Goal: Navigation & Orientation: Find specific page/section

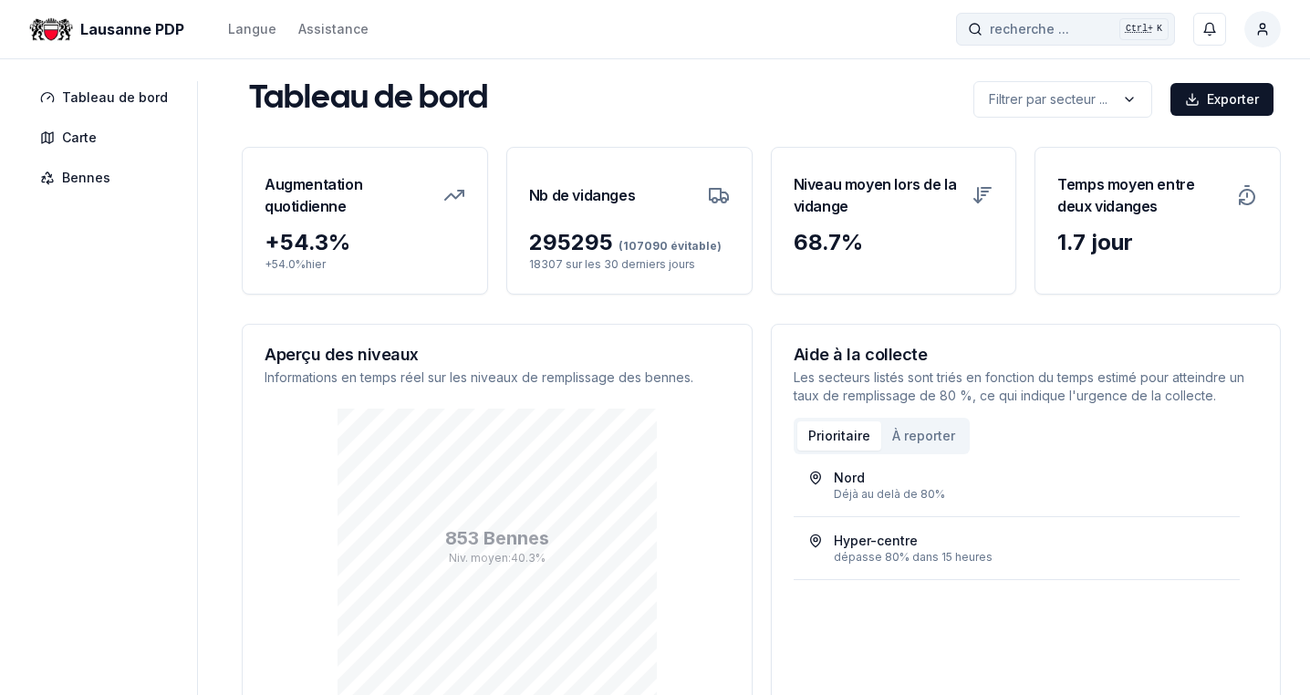
click at [1062, 26] on span "recherche ..." at bounding box center [1029, 29] width 79 height 18
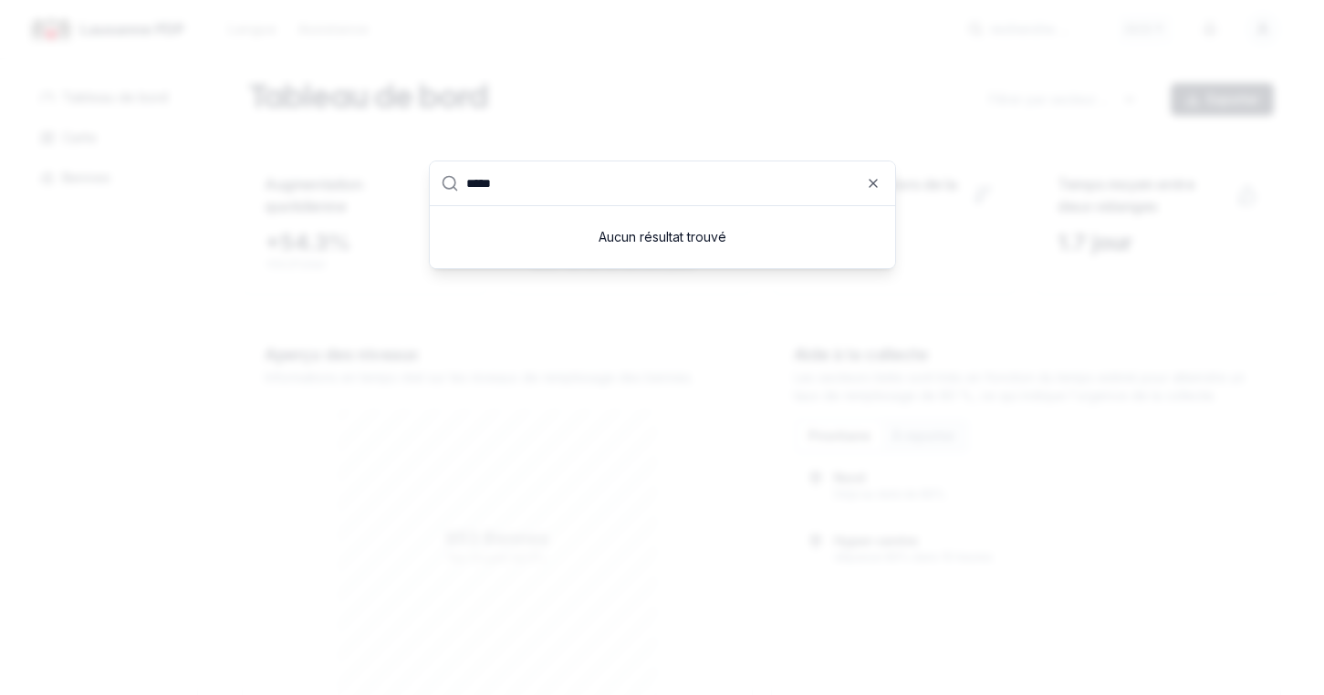
click at [864, 181] on input "*****" at bounding box center [675, 183] width 418 height 44
type input "*****"
click at [873, 182] on icon "button" at bounding box center [872, 183] width 7 height 7
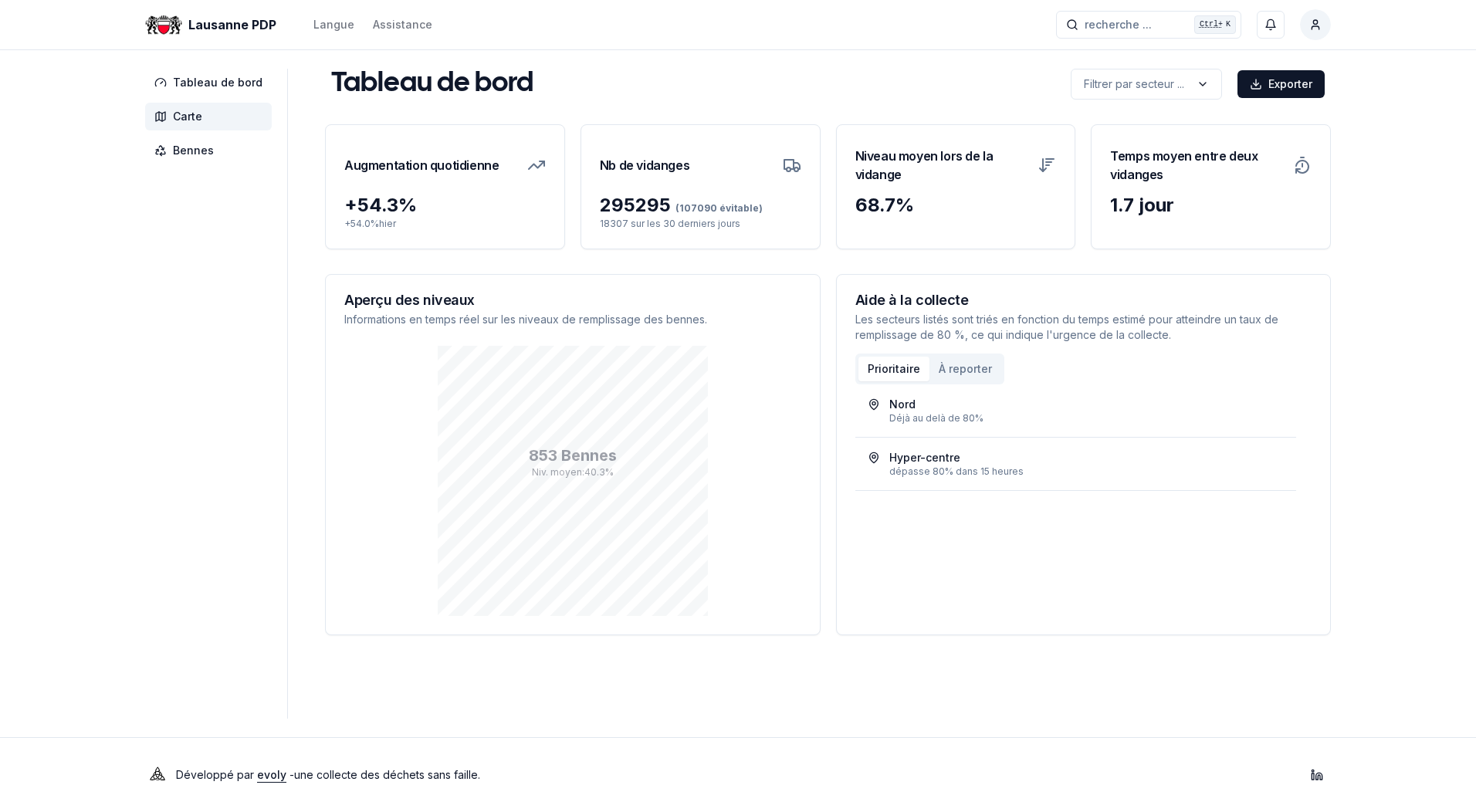
click at [187, 118] on span "Carte" at bounding box center [187, 117] width 30 height 15
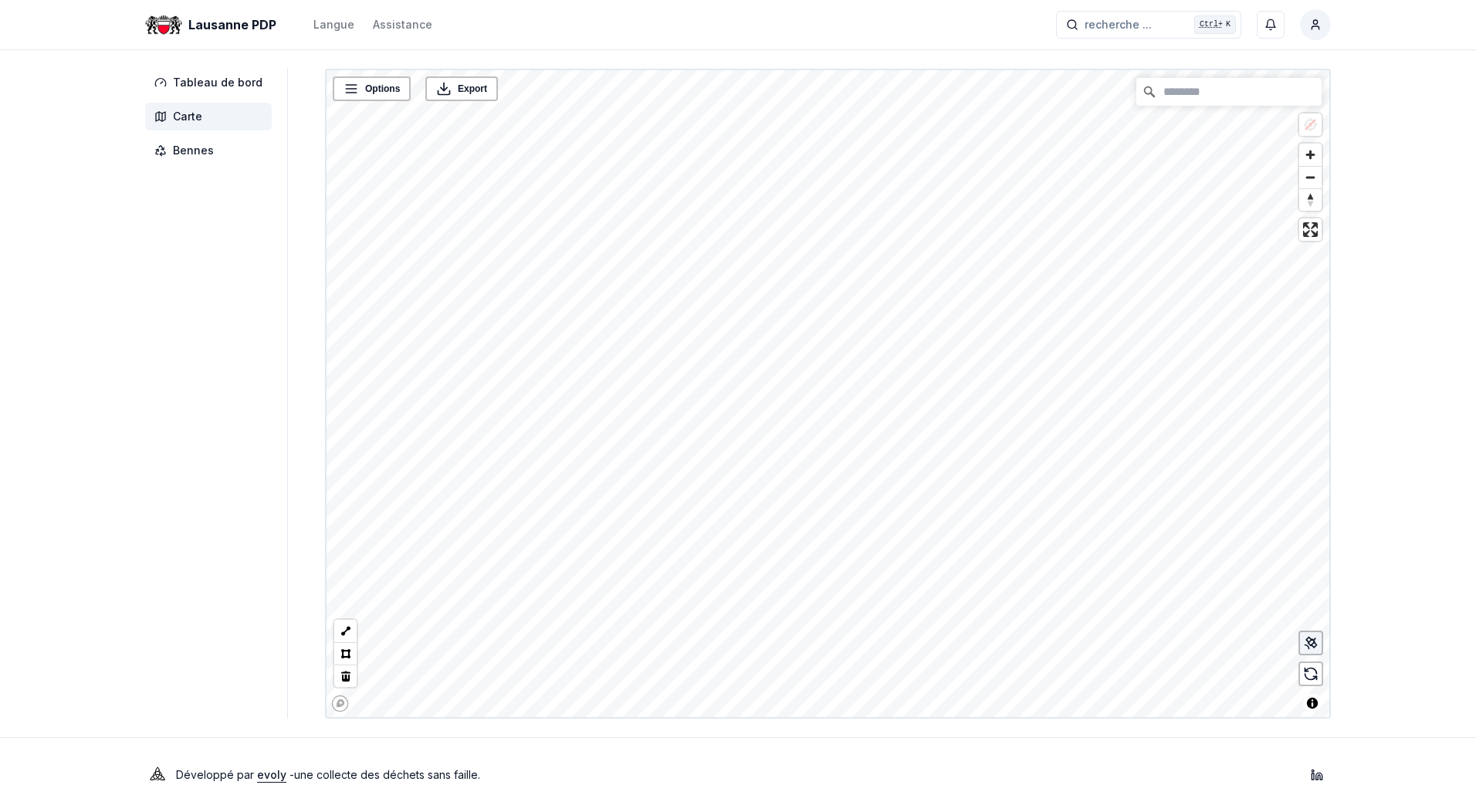
click at [1319, 645] on div at bounding box center [1310, 642] width 25 height 25
click at [722, 315] on link "Rue [PERSON_NAME], en face du nr°4 - 25329" at bounding box center [721, 313] width 198 height 11
click at [652, 336] on link "Rue Edith-Burger, en face du nr°8 - 25321" at bounding box center [639, 337] width 198 height 11
click at [656, 377] on link "[PERSON_NAME], Place de jeux - 25330" at bounding box center [655, 377] width 267 height 11
click at [760, 355] on link "Rue Germaine-Ernst, Place de jeux - 25326" at bounding box center [753, 352] width 171 height 11
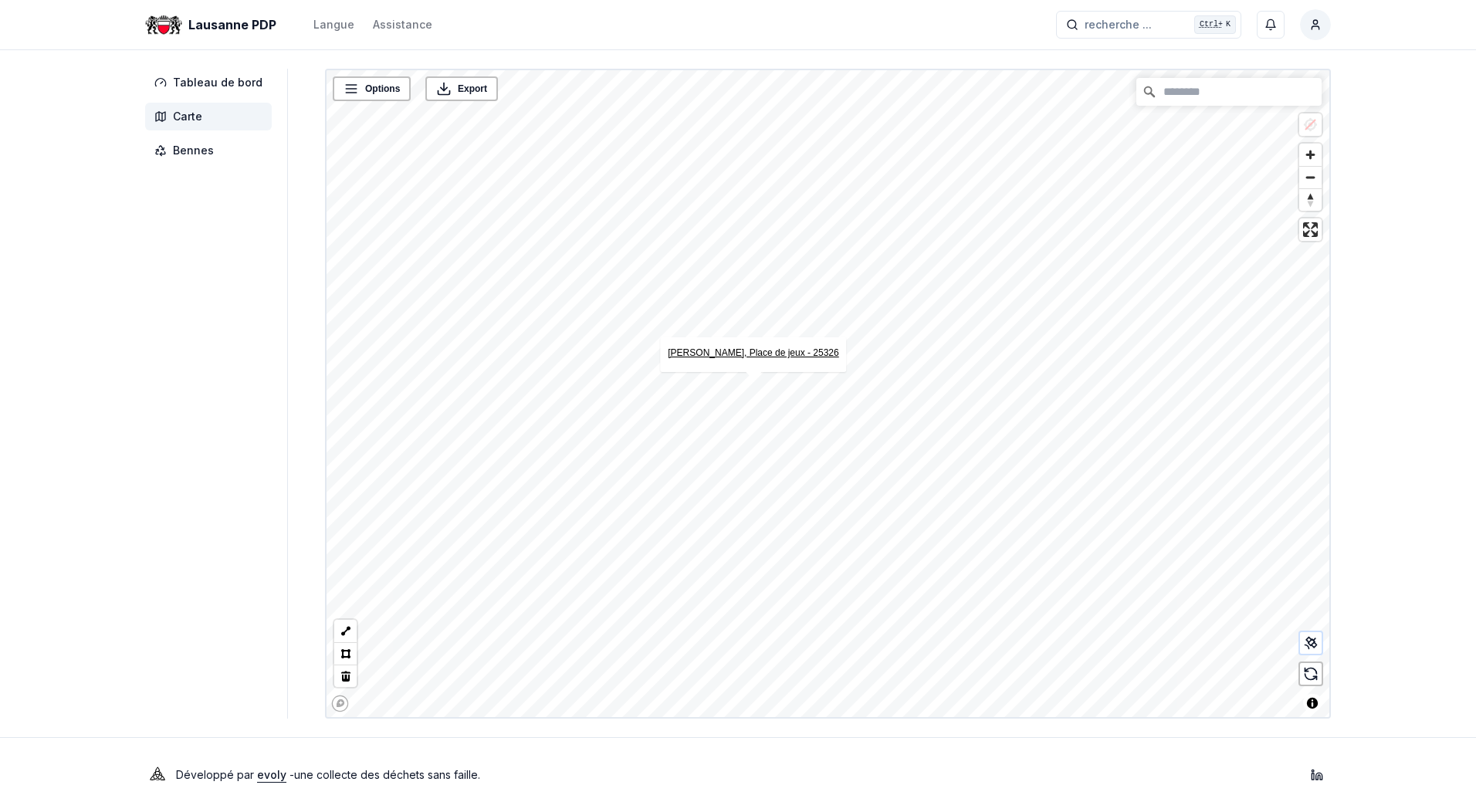
click at [757, 351] on link "Rue Germaine-Ernst, Place de jeux - 25326" at bounding box center [753, 352] width 171 height 11
click at [869, 427] on link "Plaines-du-Loup, av. des n°44 arrêt TL - 13081" at bounding box center [862, 423] width 279 height 11
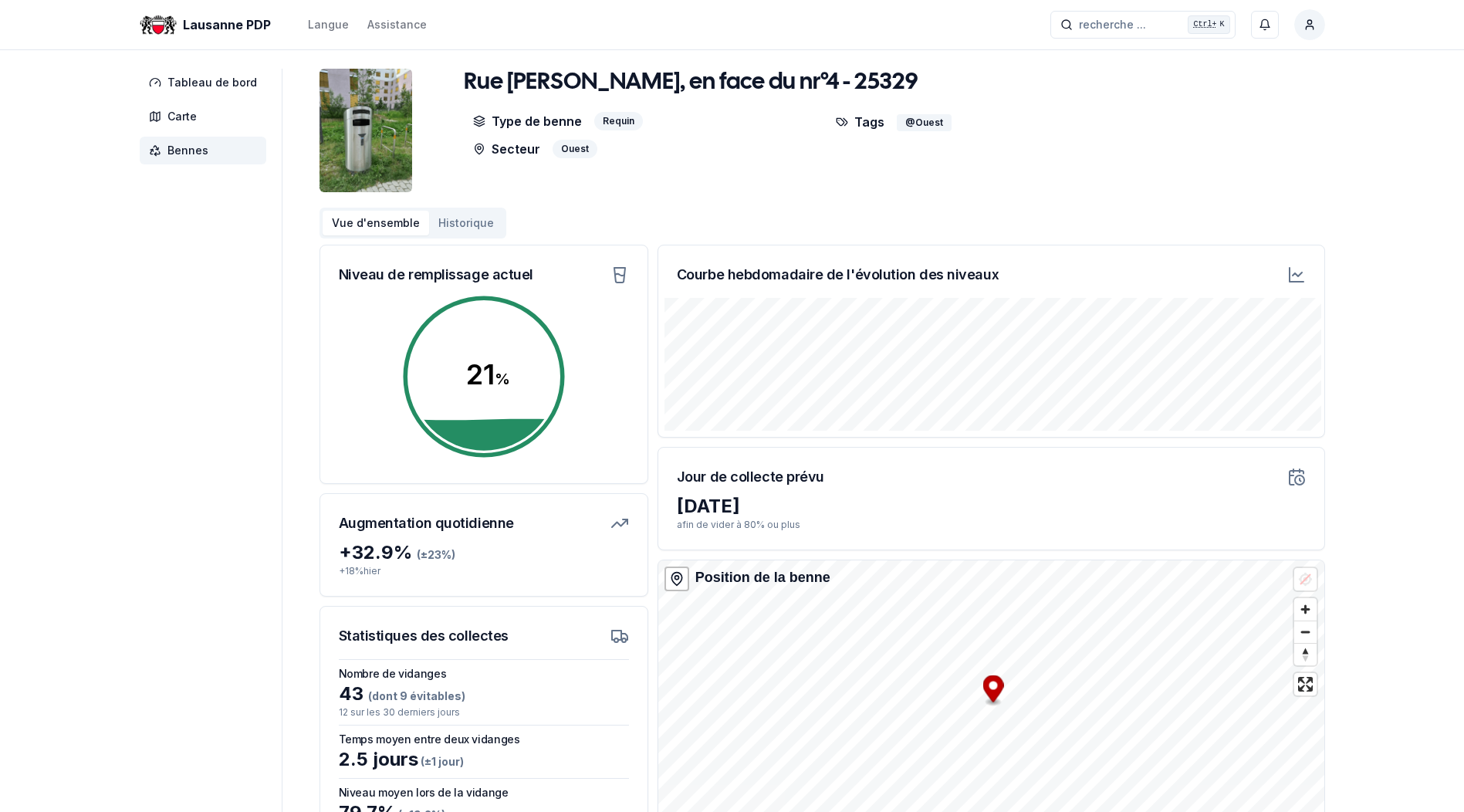
click at [1353, 288] on div "Lausanne PDP Langue Assistance recherche ... recherche ... Ctrl+ K Adriano Lomm…" at bounding box center [732, 469] width 1464 height 937
click at [1299, 275] on icon at bounding box center [1297, 274] width 9 height 4
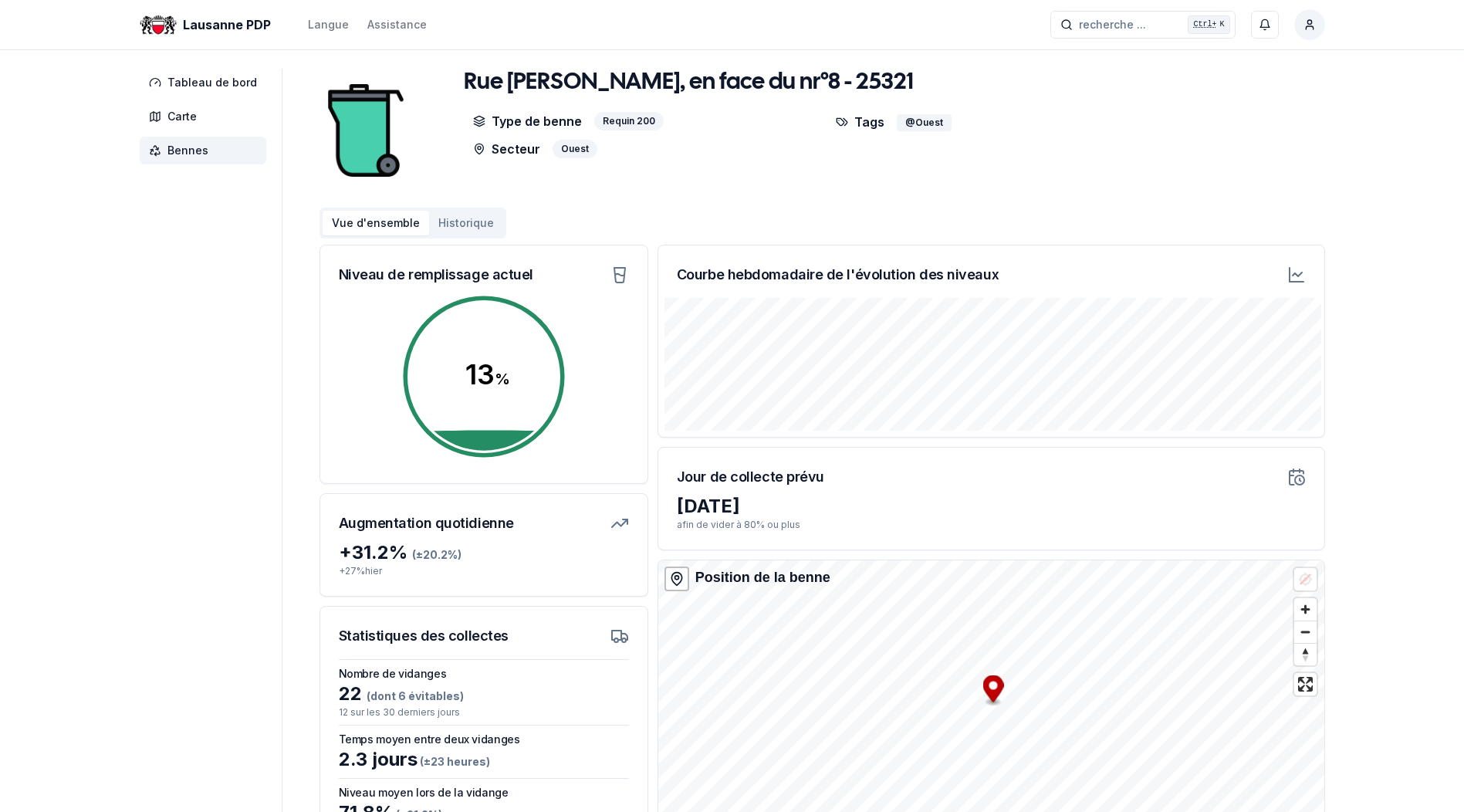
click at [1302, 273] on icon at bounding box center [1296, 275] width 19 height 19
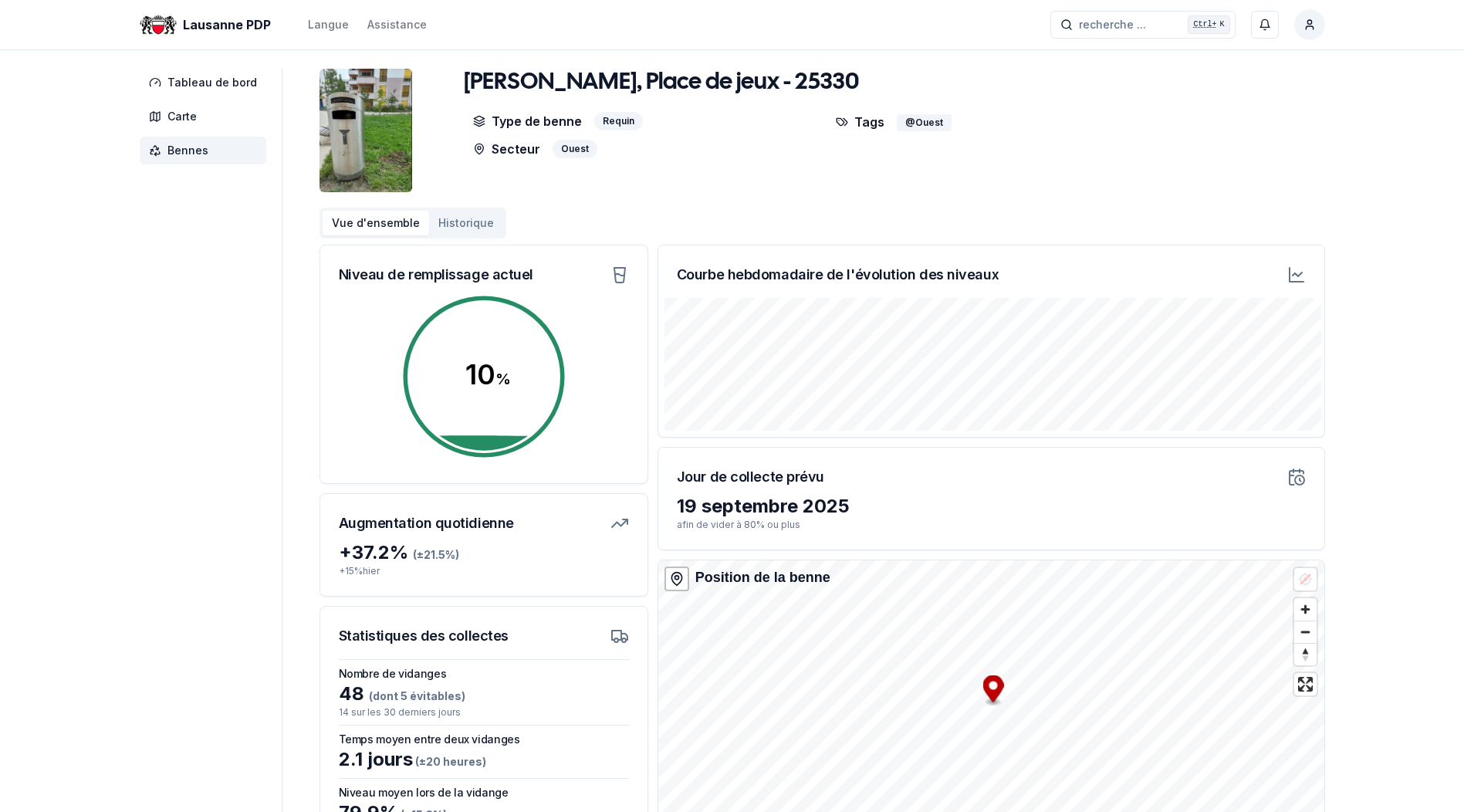
click at [1300, 270] on icon at bounding box center [1296, 275] width 19 height 19
click at [1298, 272] on icon at bounding box center [1296, 275] width 19 height 19
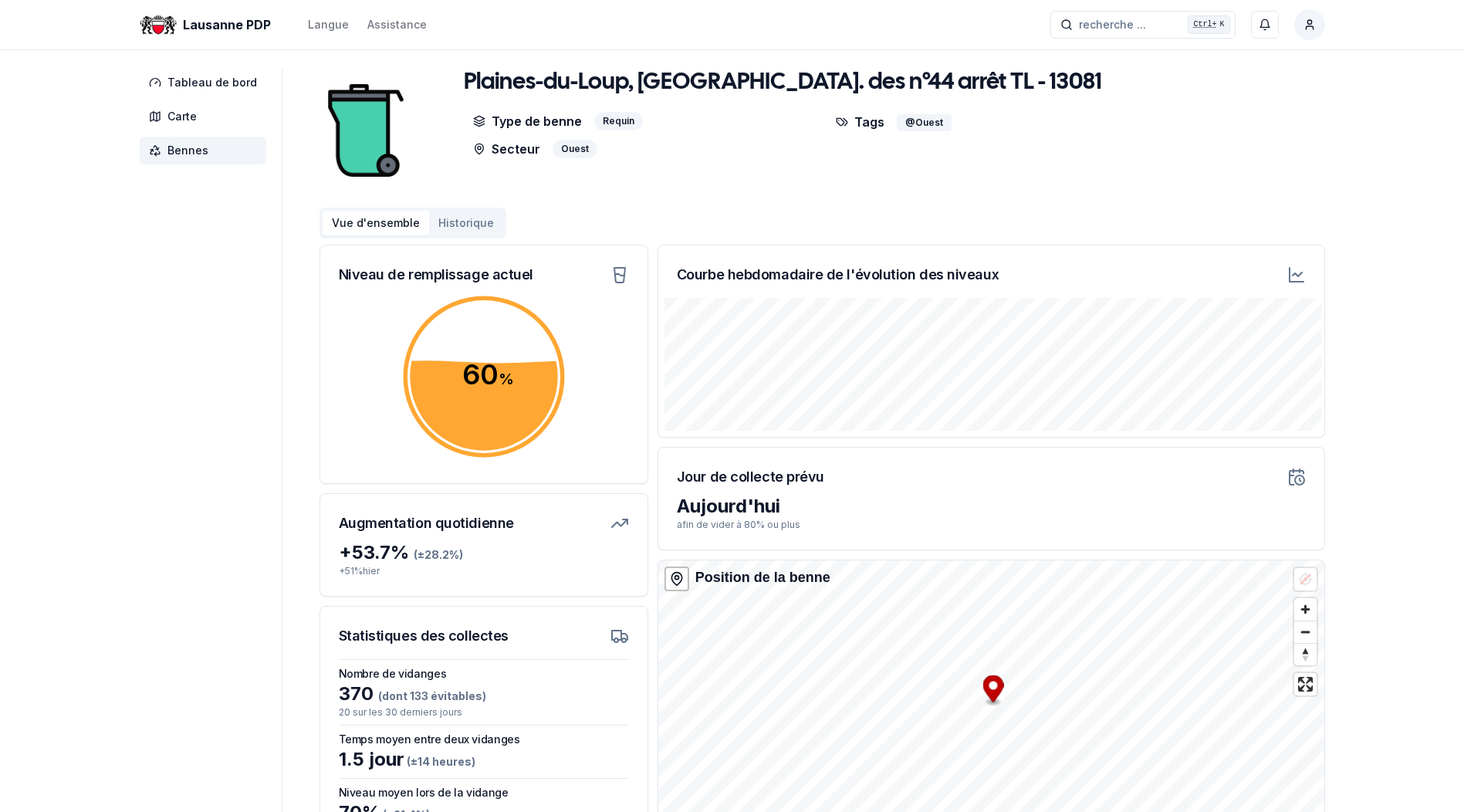
click at [1299, 277] on icon at bounding box center [1296, 275] width 19 height 19
